Goal: Task Accomplishment & Management: Complete application form

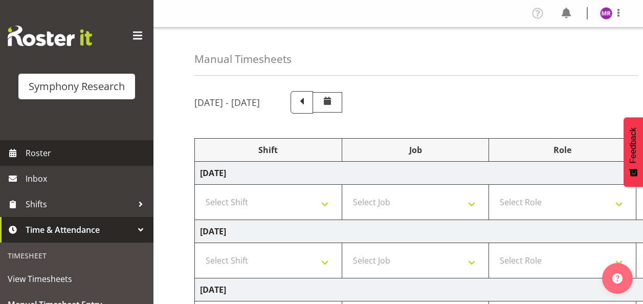
select select "13878"
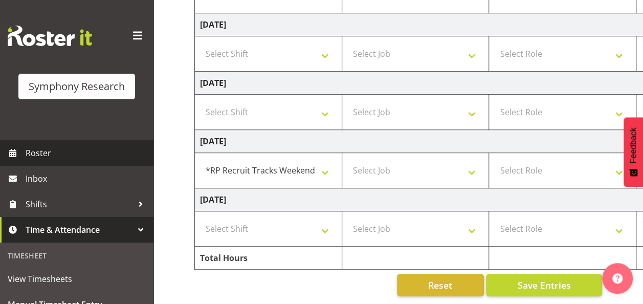
click at [55, 153] on span "Roster" at bounding box center [87, 152] width 123 height 15
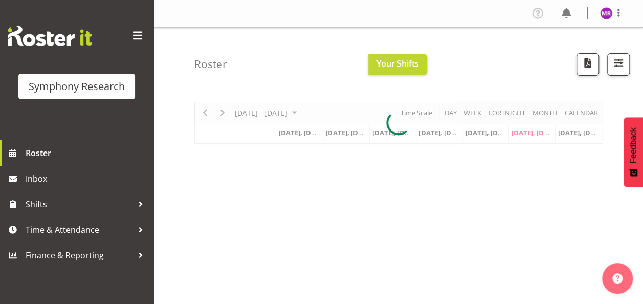
click at [323, 111] on div at bounding box center [398, 123] width 408 height 42
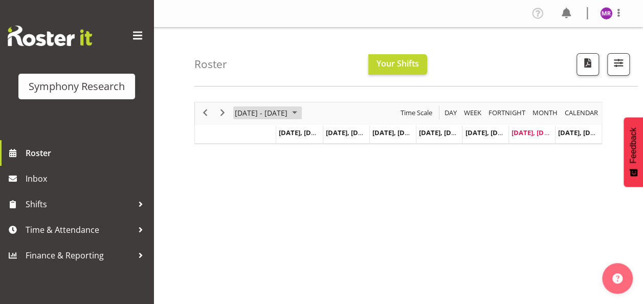
click at [301, 111] on span "September 2025" at bounding box center [295, 112] width 12 height 13
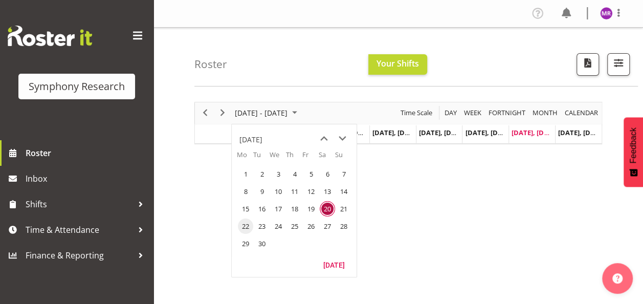
click at [243, 229] on span "22" at bounding box center [245, 225] width 15 height 15
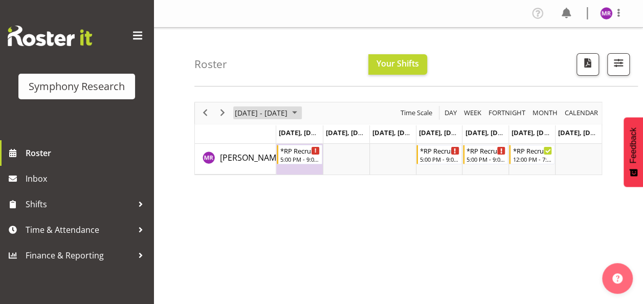
click at [301, 111] on span "September 2025" at bounding box center [295, 112] width 12 height 13
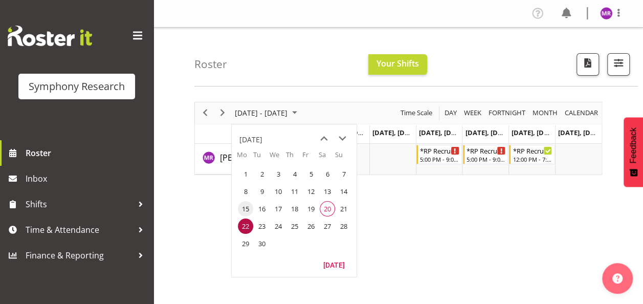
click at [242, 209] on span "15" at bounding box center [245, 208] width 15 height 15
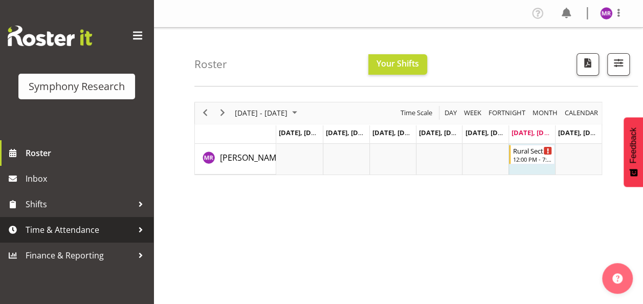
click at [80, 233] on span "Time & Attendance" at bounding box center [79, 229] width 107 height 15
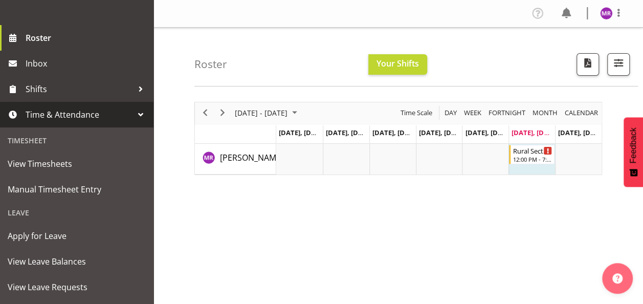
scroll to position [122, 0]
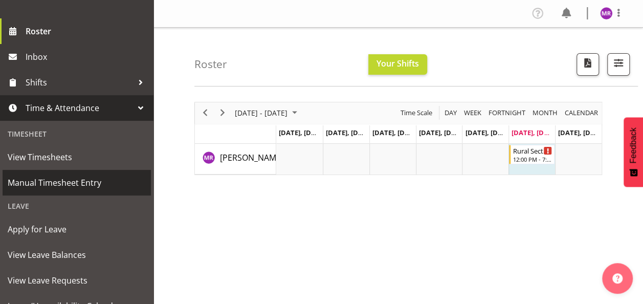
click at [72, 184] on span "Manual Timesheet Entry" at bounding box center [77, 182] width 138 height 15
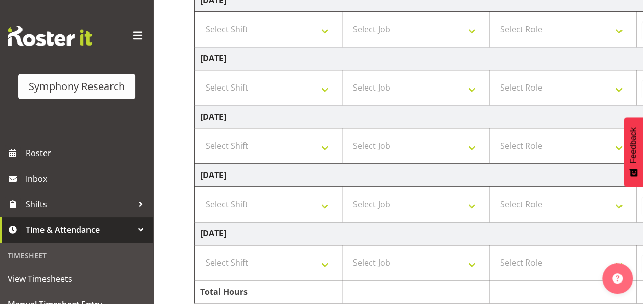
scroll to position [294, 0]
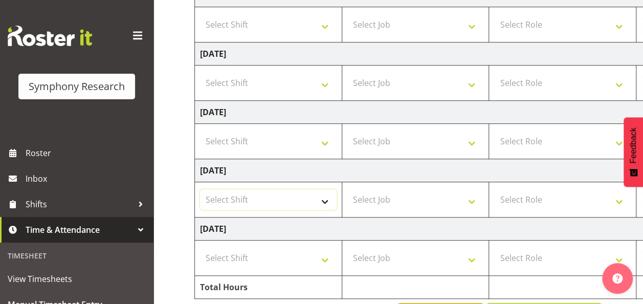
click at [325, 195] on select "Select Shift !!Weekend Residential (Roster IT Shift Label) *Business 9/10am ~ 4…" at bounding box center [268, 199] width 137 height 20
select select "81299"
click at [200, 189] on select "Select Shift !!Weekend Residential (Roster IT Shift Label) *Business 9/10am ~ 4…" at bounding box center [268, 199] width 137 height 20
click at [383, 195] on select "Select Job 550060 IF Admin 553492 World Poll Aus Wave 2 Main 2025 553493 World …" at bounding box center [415, 199] width 137 height 20
select select "10575"
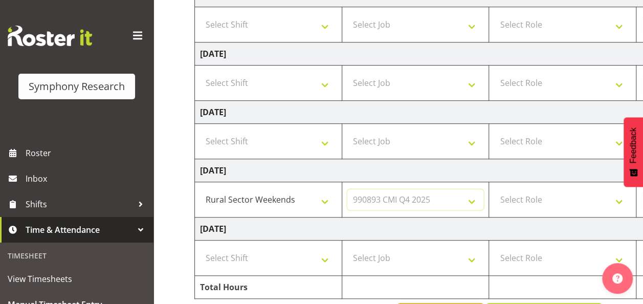
click at [347, 189] on select "Select Job 550060 IF Admin 553492 World Poll Aus Wave 2 Main 2025 553493 World …" at bounding box center [415, 199] width 137 height 20
click at [601, 201] on select "Select Role Briefing Interviewing" at bounding box center [562, 199] width 137 height 20
select select "47"
click at [494, 189] on select "Select Role Briefing Interviewing" at bounding box center [562, 199] width 137 height 20
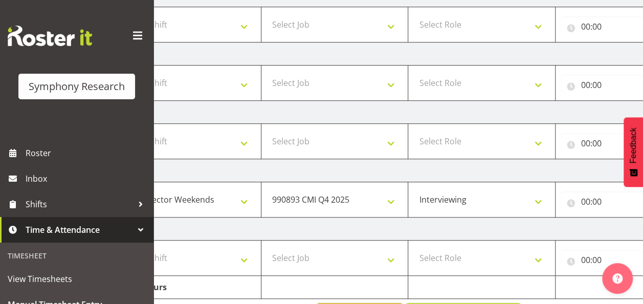
scroll to position [0, 268]
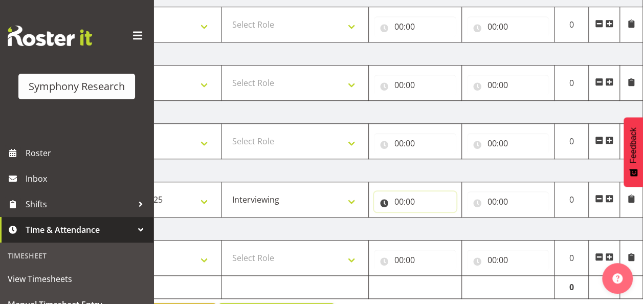
click at [414, 194] on input "00:00" at bounding box center [415, 201] width 82 height 20
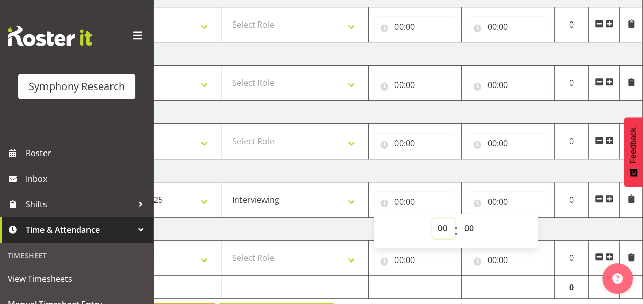
click at [437, 228] on select "00 01 02 03 04 05 06 07 08 09 10 11 12 13 14 15 16 17 18 19 20 21 22 23" at bounding box center [443, 228] width 23 height 20
select select "12"
click at [432, 218] on select "00 01 02 03 04 05 06 07 08 09 10 11 12 13 14 15 16 17 18 19 20 21 22 23" at bounding box center [443, 228] width 23 height 20
type input "12:00"
click at [494, 198] on input "00:00" at bounding box center [508, 201] width 82 height 20
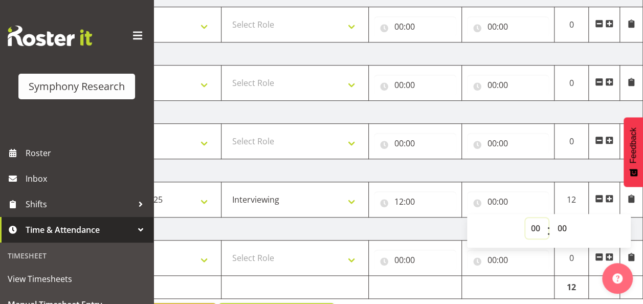
click at [532, 230] on select "00 01 02 03 04 05 06 07 08 09 10 11 12 13 14 15 16 17 18 19 20 21 22 23" at bounding box center [536, 228] width 23 height 20
select select "19"
click at [525, 218] on select "00 01 02 03 04 05 06 07 08 09 10 11 12 13 14 15 16 17 18 19 20 21 22 23" at bounding box center [536, 228] width 23 height 20
type input "19:00"
click at [557, 164] on td "Saturday 20th September 2025" at bounding box center [285, 170] width 716 height 23
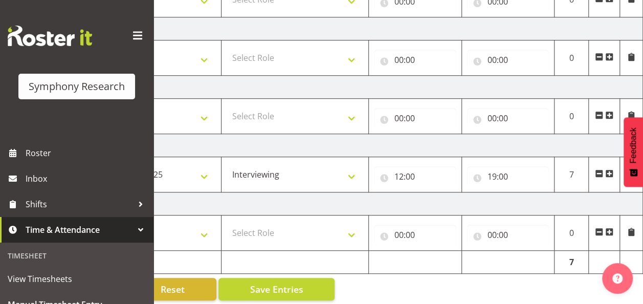
scroll to position [328, 0]
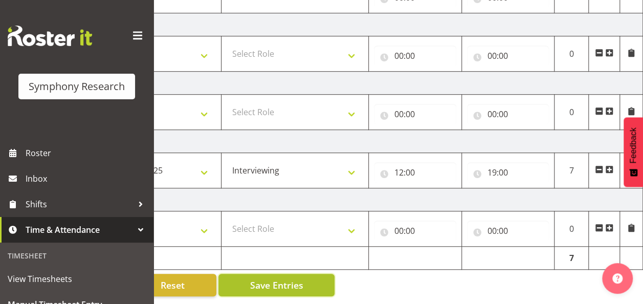
click at [296, 278] on span "Save Entries" at bounding box center [276, 284] width 53 height 13
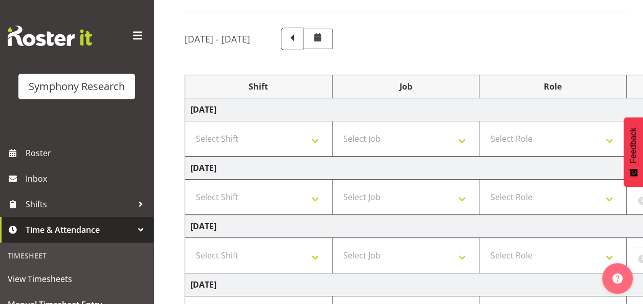
scroll to position [63, 0]
click at [299, 37] on span at bounding box center [291, 38] width 13 height 13
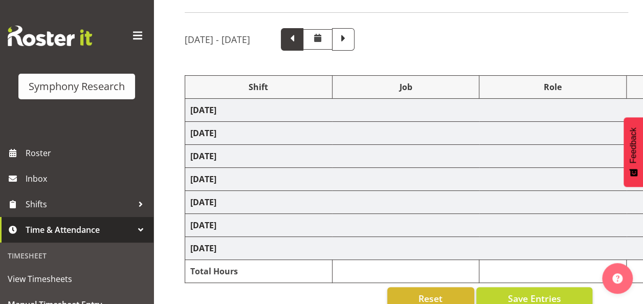
select select "81298"
select select "10587"
select select "47"
select select "81298"
select select "10587"
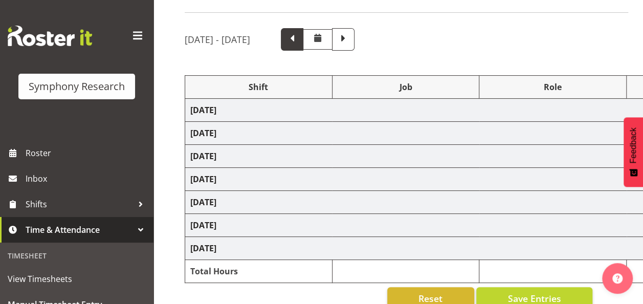
select select "47"
select select "81298"
select select "10587"
select select "47"
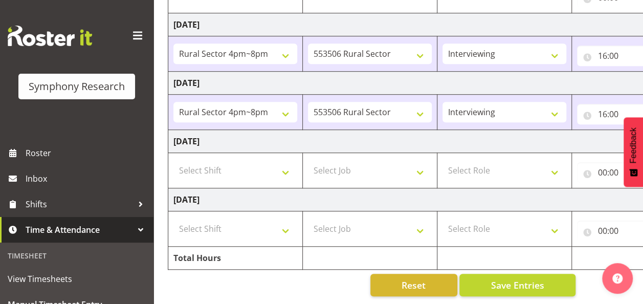
scroll to position [0, 0]
